Goal: Find specific page/section: Find specific page/section

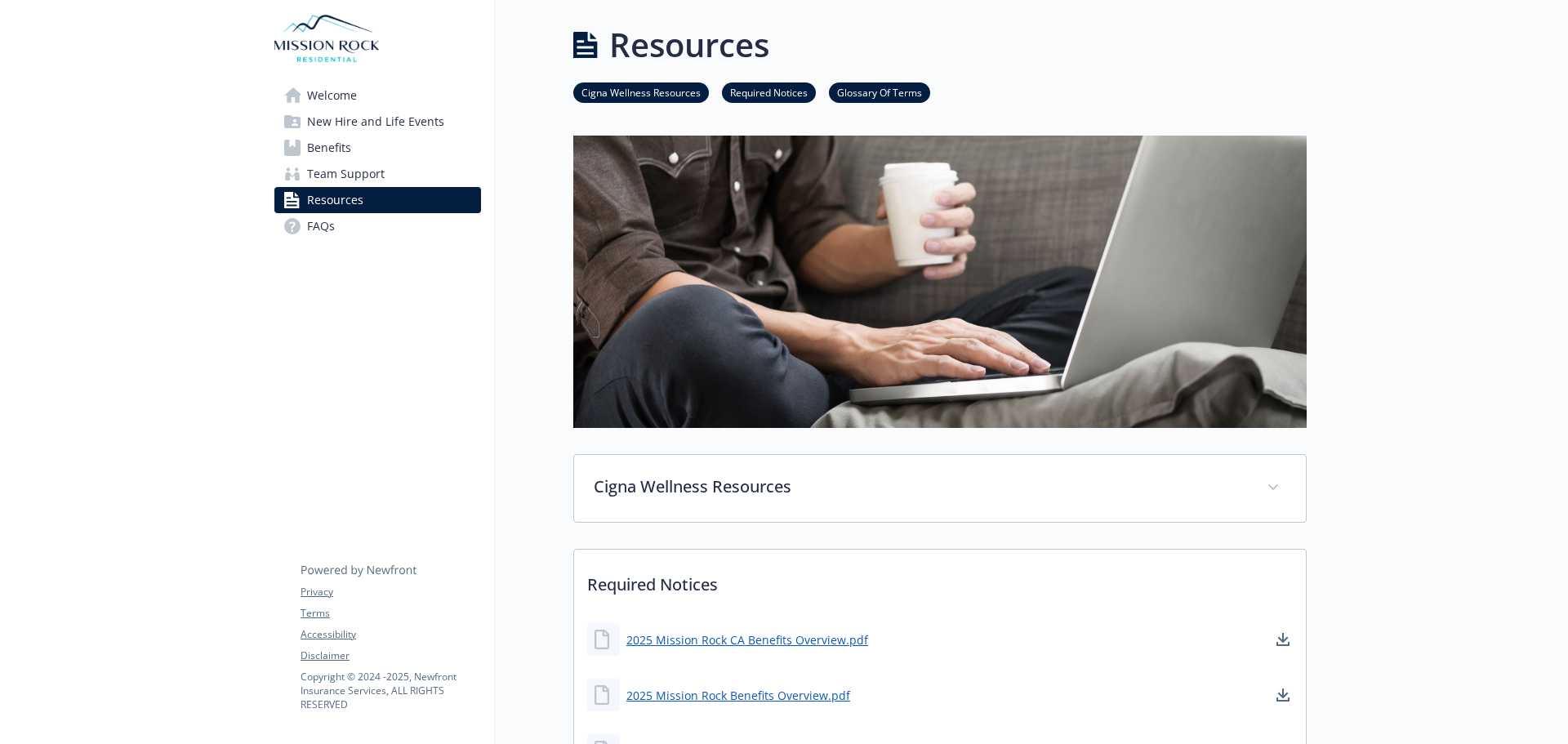
scroll to position [490, 0]
